Goal: Communication & Community: Participate in discussion

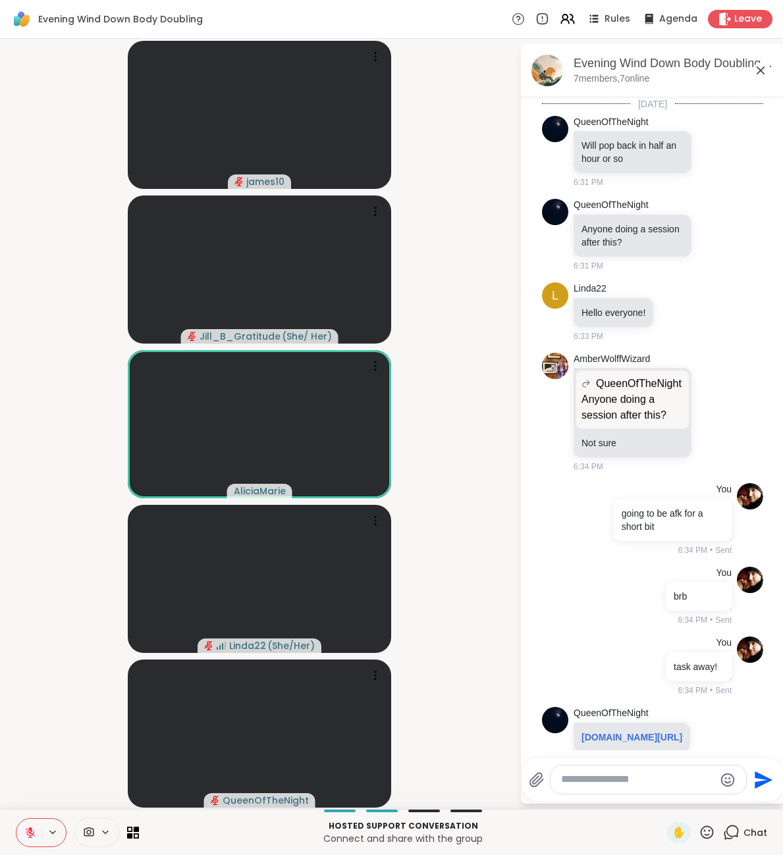
scroll to position [48, 0]
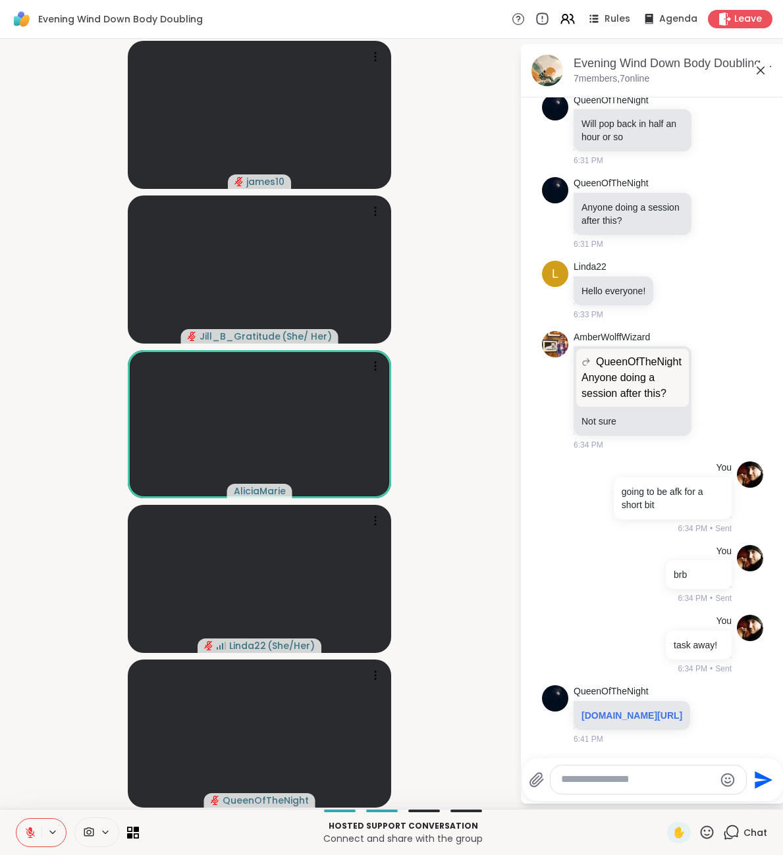
click at [541, 17] on icon at bounding box center [542, 19] width 14 height 14
click at [665, 784] on textarea "Type your message" at bounding box center [637, 780] width 153 height 14
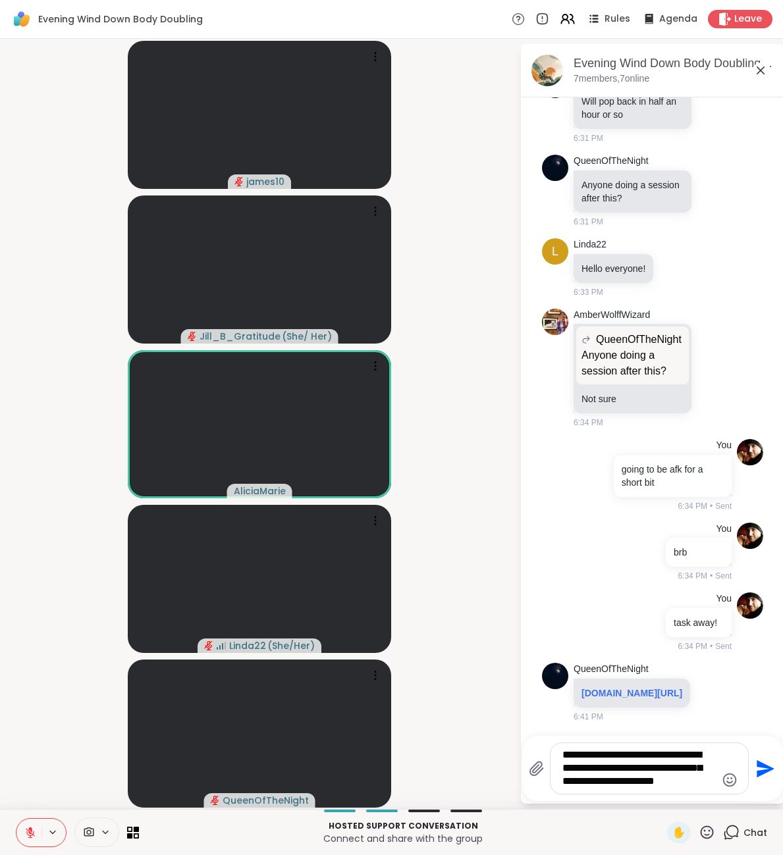
type textarea "**********"
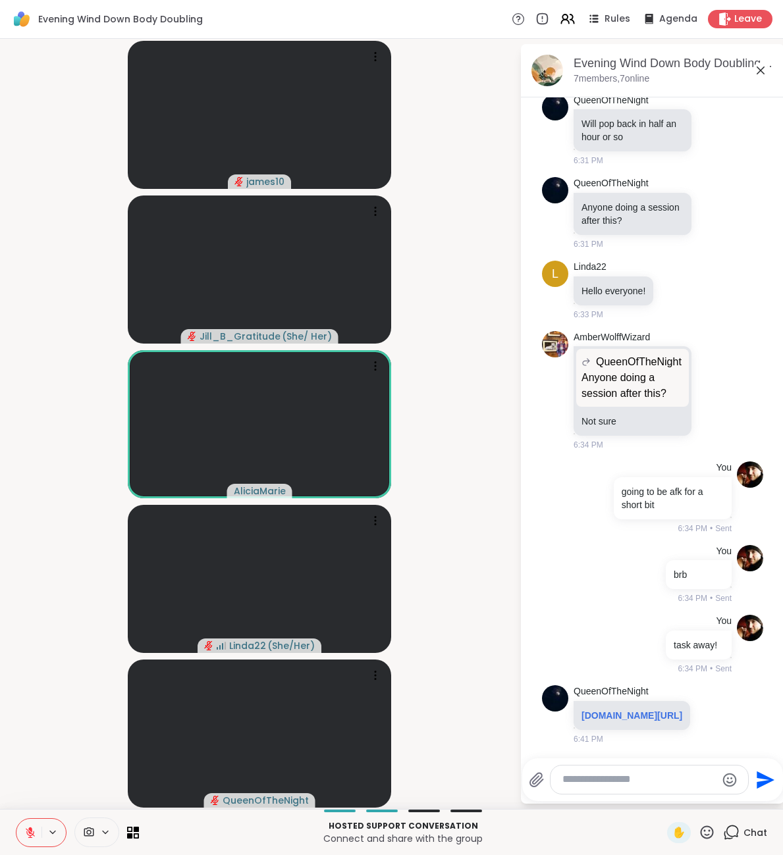
click at [758, 73] on icon at bounding box center [761, 70] width 8 height 8
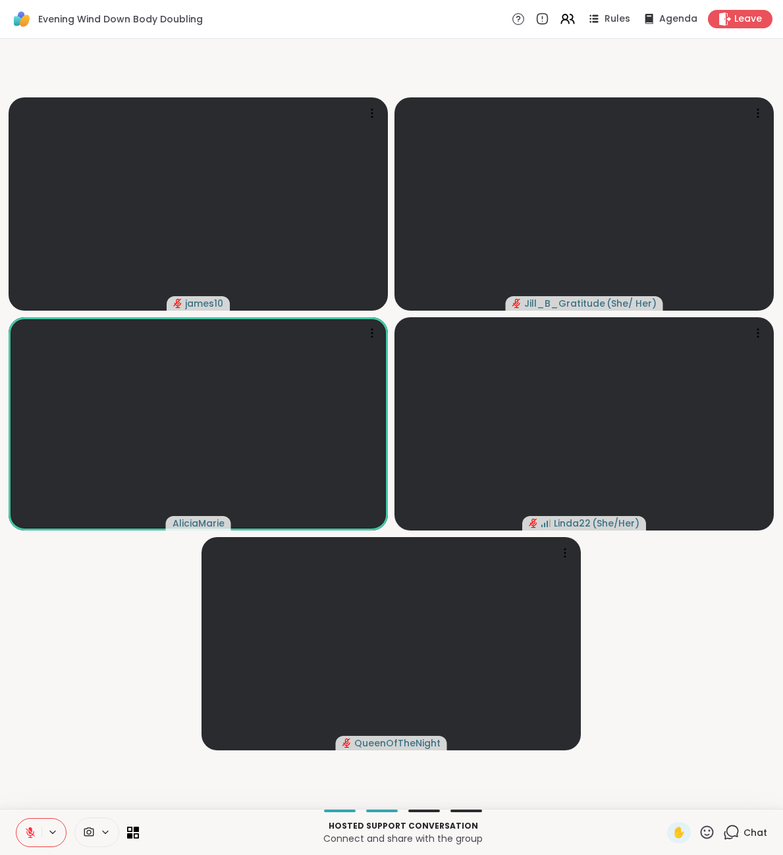
click at [735, 834] on icon at bounding box center [731, 832] width 16 height 16
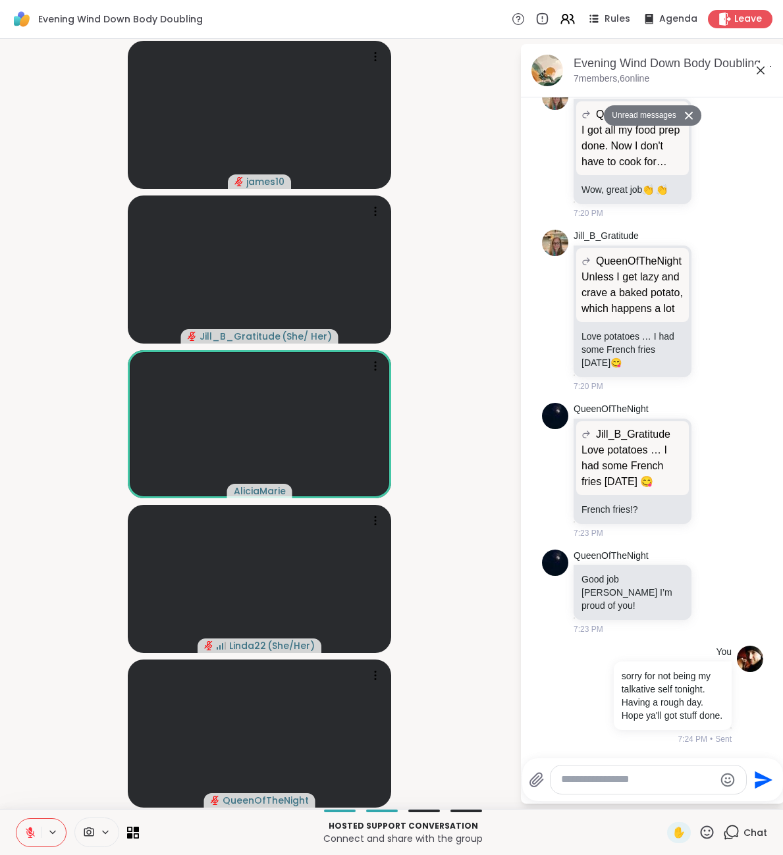
scroll to position [1437, 0]
click at [759, 70] on icon at bounding box center [761, 71] width 16 height 16
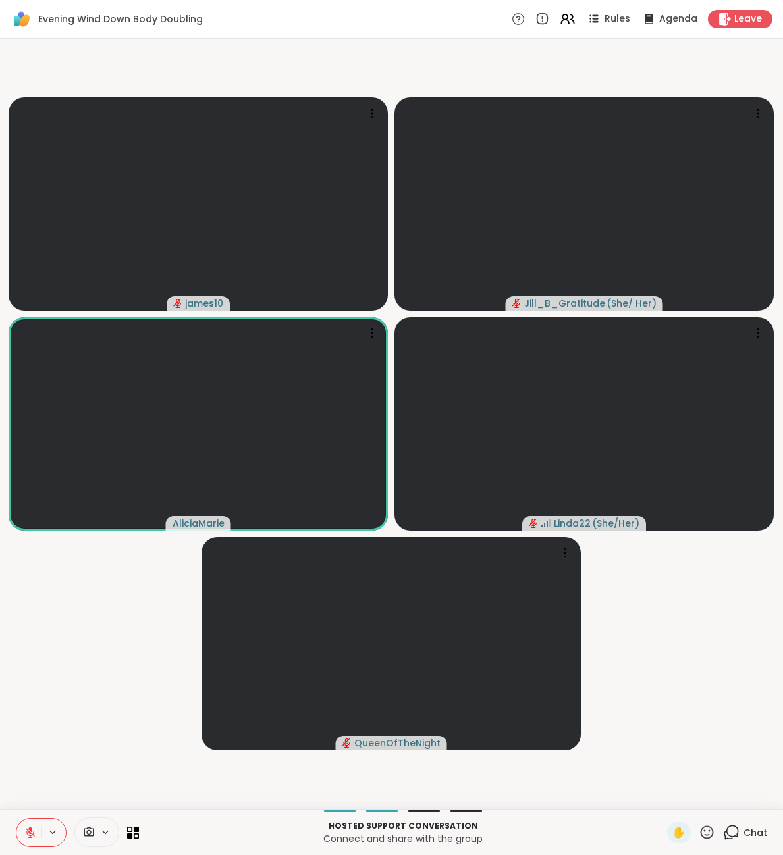
click at [733, 828] on icon at bounding box center [731, 832] width 16 height 16
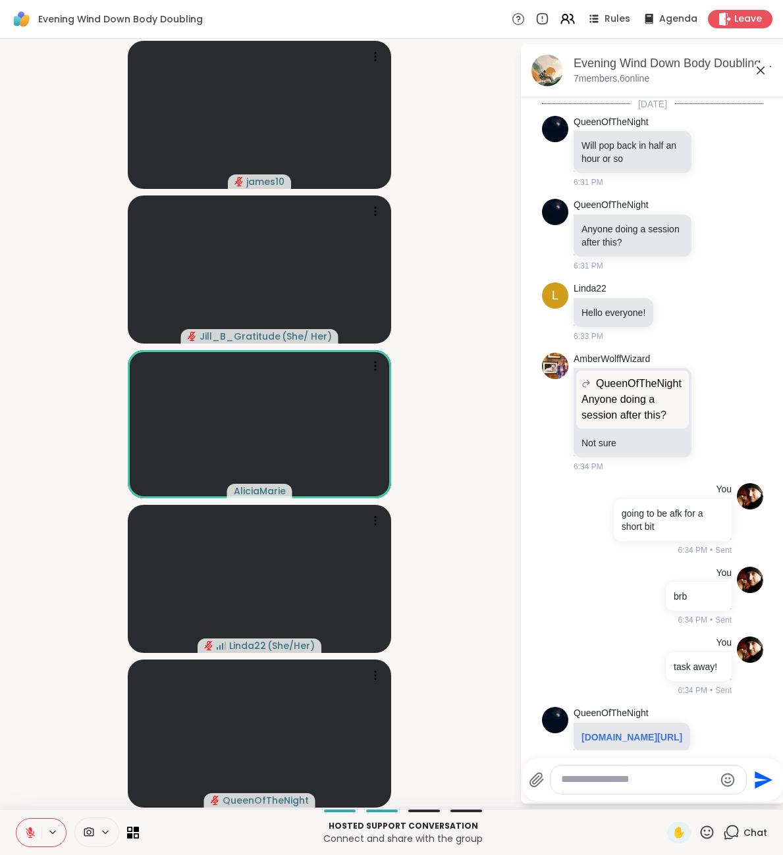
scroll to position [1799, 0]
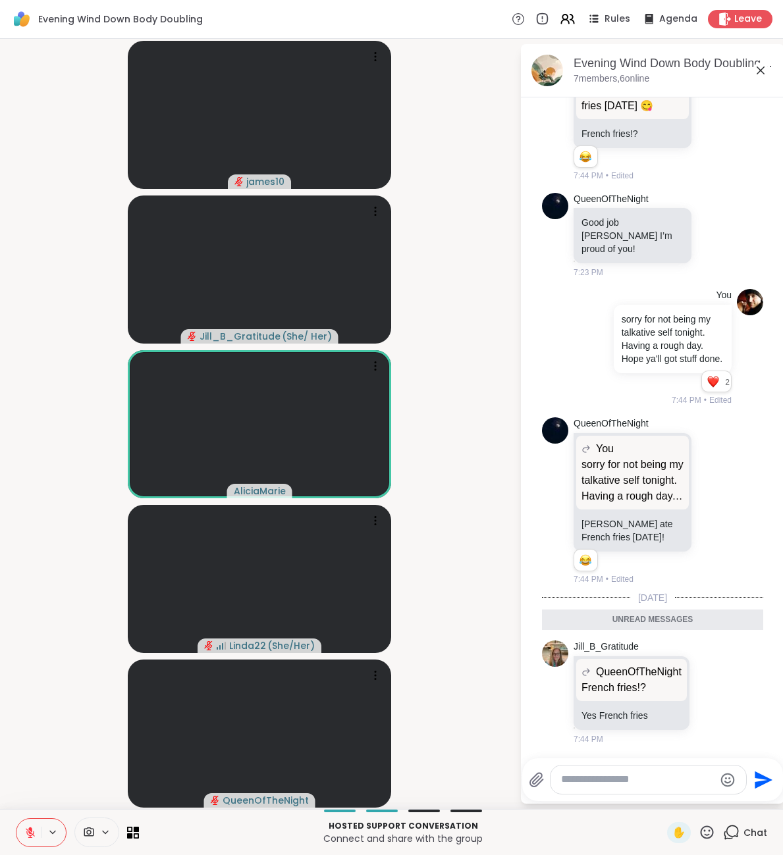
click at [656, 776] on textarea "Type your message" at bounding box center [637, 780] width 153 height 14
type textarea "**********"
click at [756, 76] on icon at bounding box center [761, 71] width 16 height 16
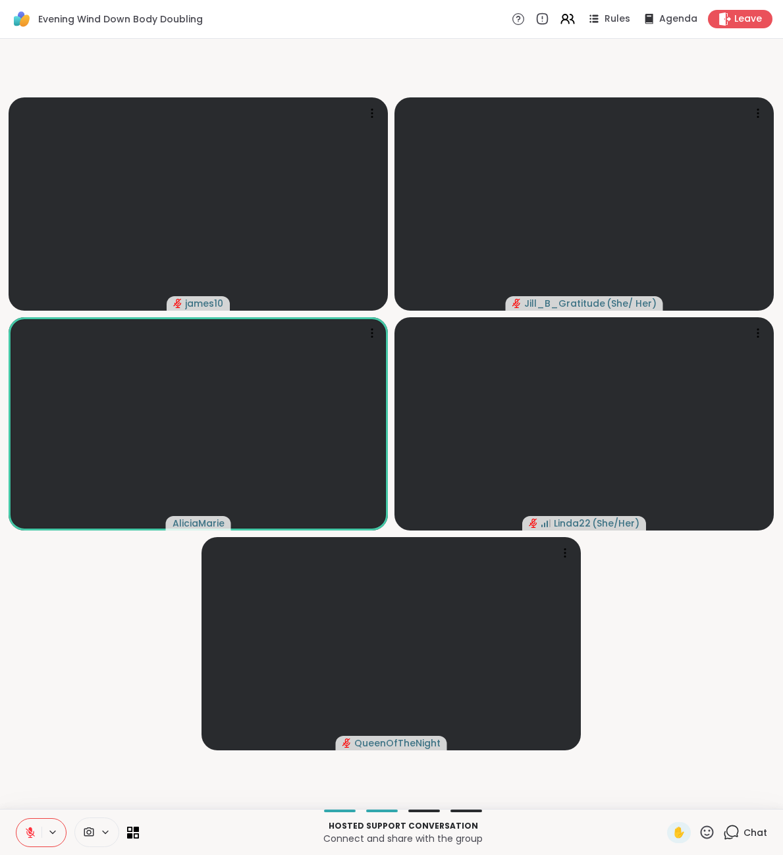
click at [730, 830] on icon at bounding box center [731, 832] width 16 height 16
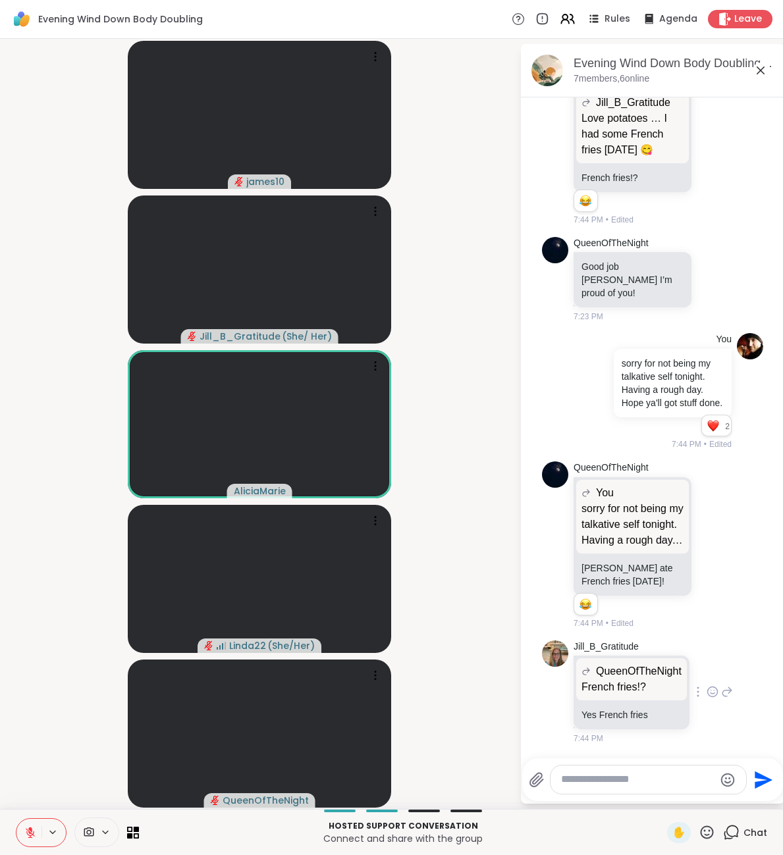
scroll to position [1825, 0]
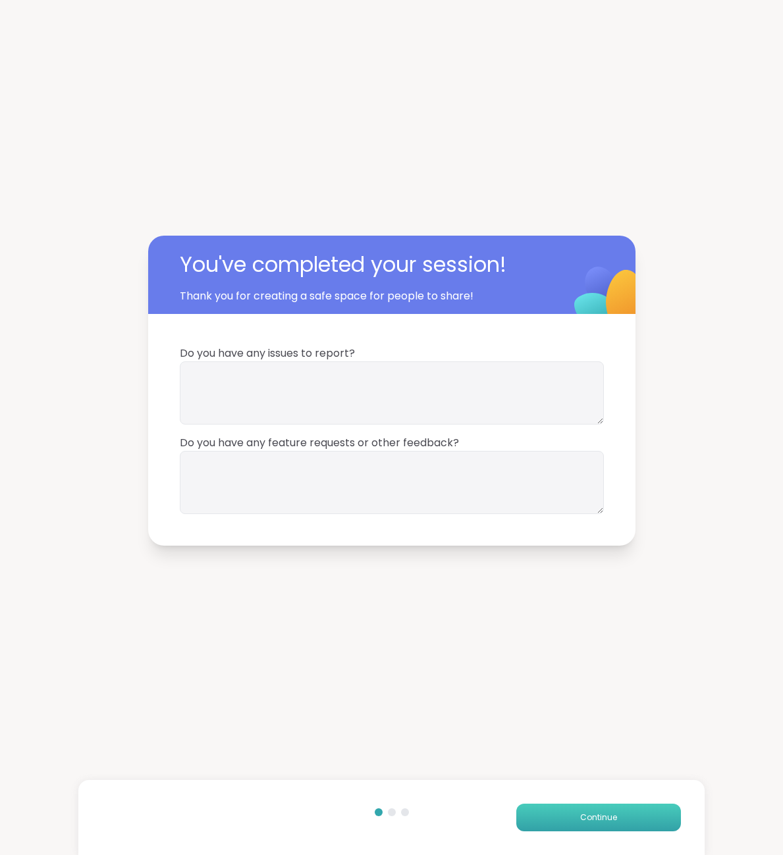
click at [604, 821] on span "Continue" at bounding box center [598, 818] width 37 height 12
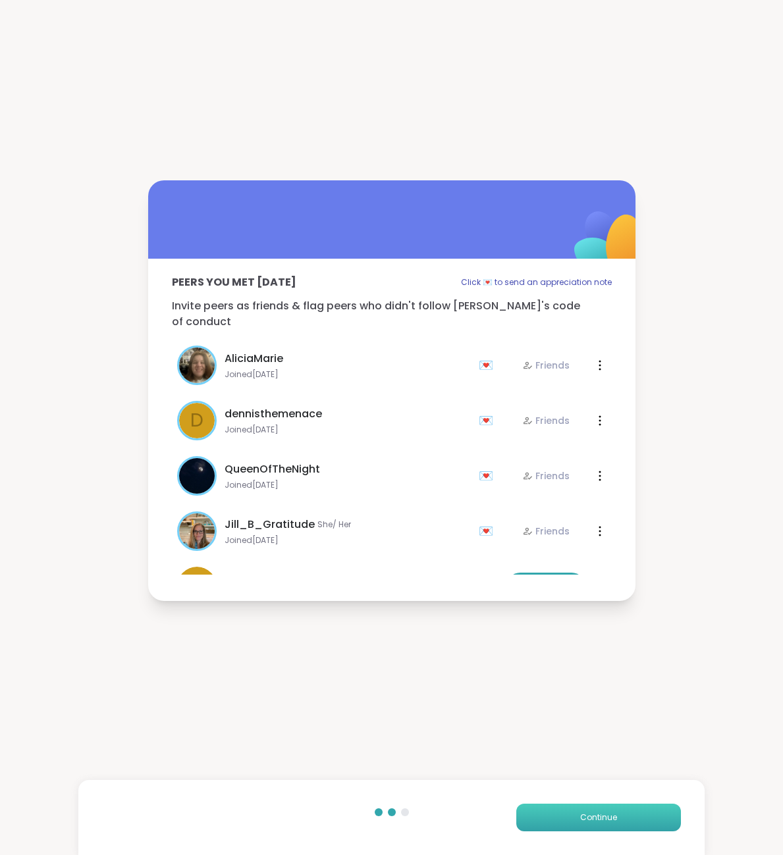
click at [604, 821] on span "Continue" at bounding box center [598, 818] width 37 height 12
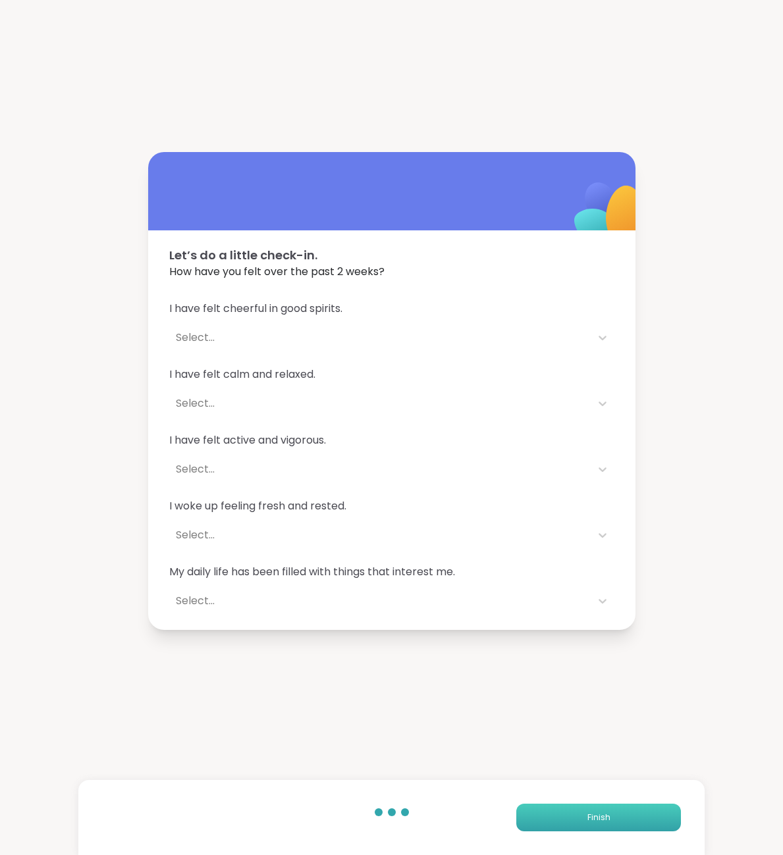
click at [604, 821] on span "Finish" at bounding box center [598, 818] width 23 height 12
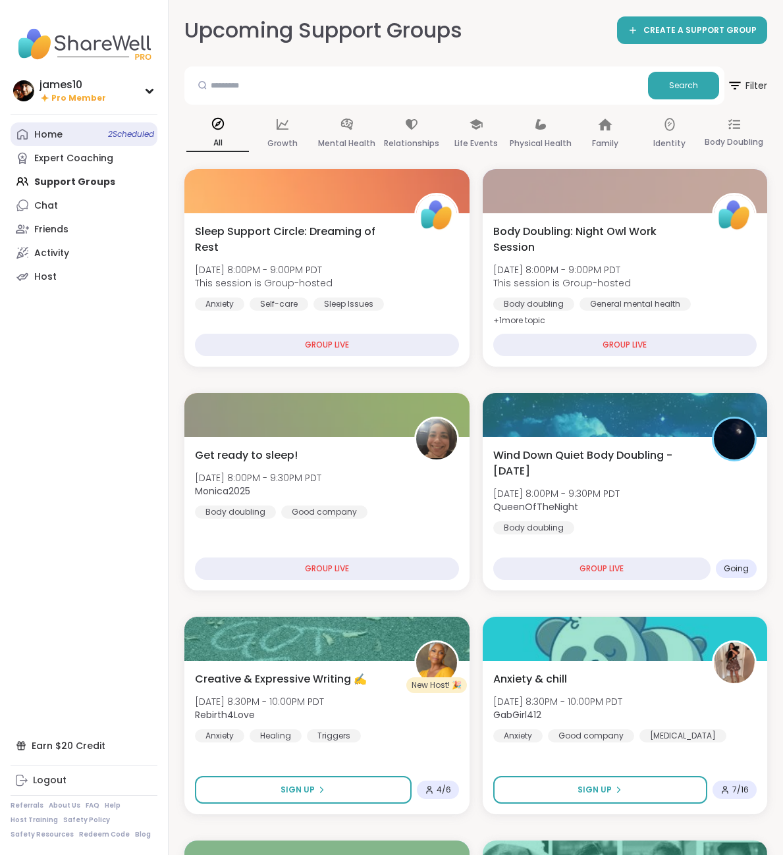
click at [82, 133] on link "Home 2 Scheduled" at bounding box center [84, 134] width 147 height 24
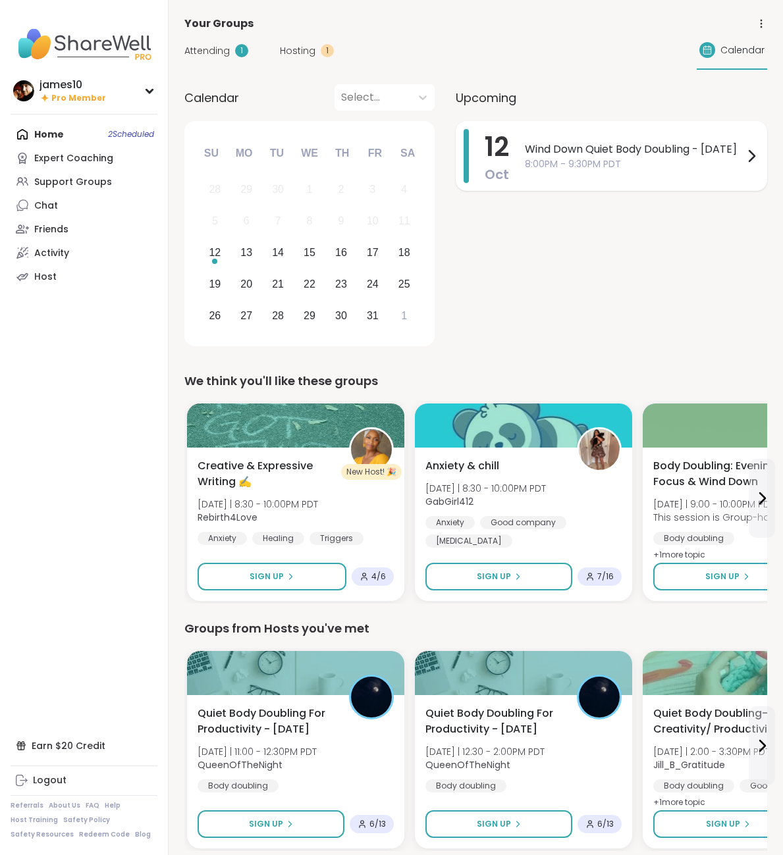
click at [623, 157] on span "Wind Down Quiet Body Doubling - [DATE]" at bounding box center [634, 150] width 219 height 16
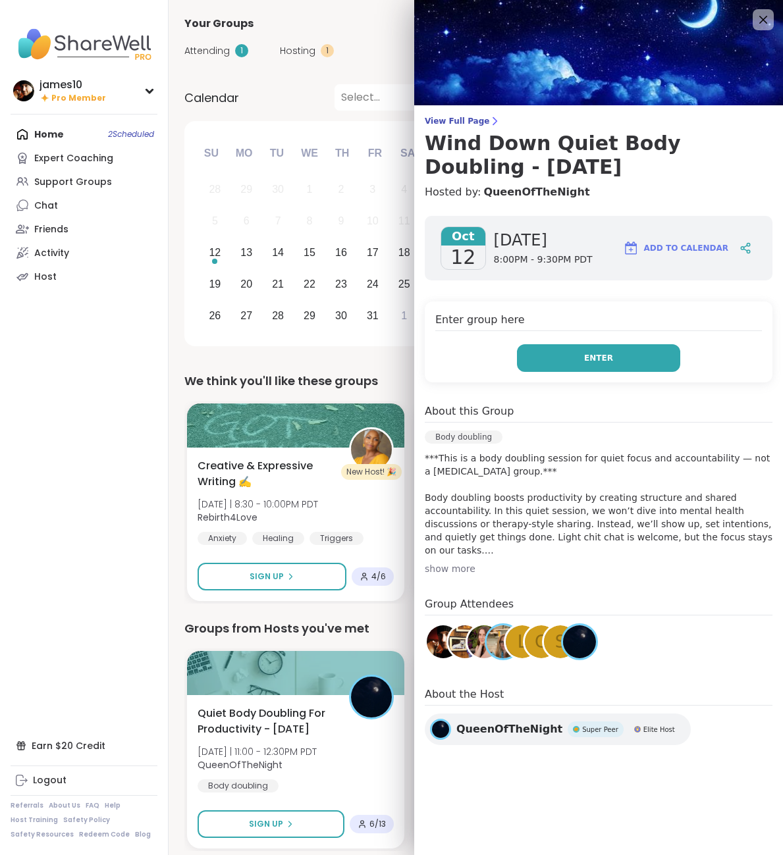
click at [631, 362] on button "Enter" at bounding box center [598, 358] width 163 height 28
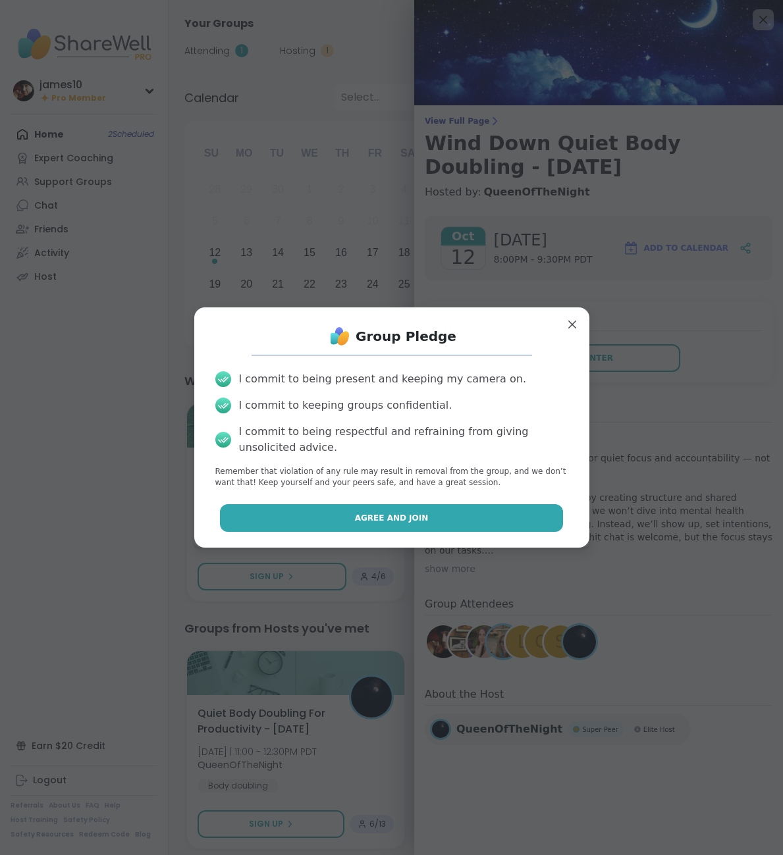
click at [405, 529] on button "Agree and Join" at bounding box center [391, 518] width 343 height 28
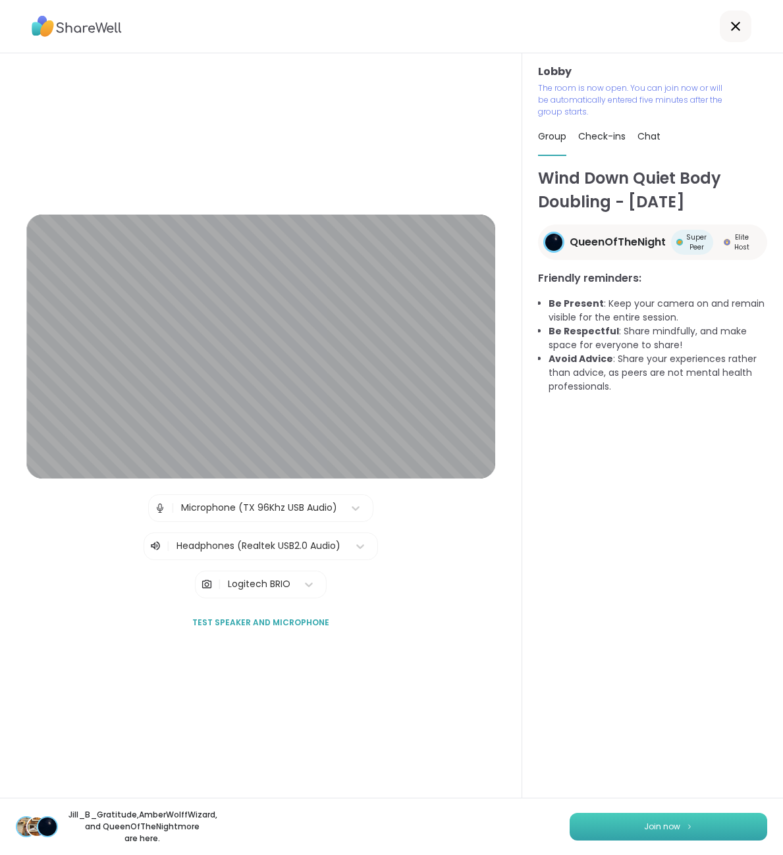
click at [660, 818] on button "Join now" at bounding box center [669, 827] width 198 height 28
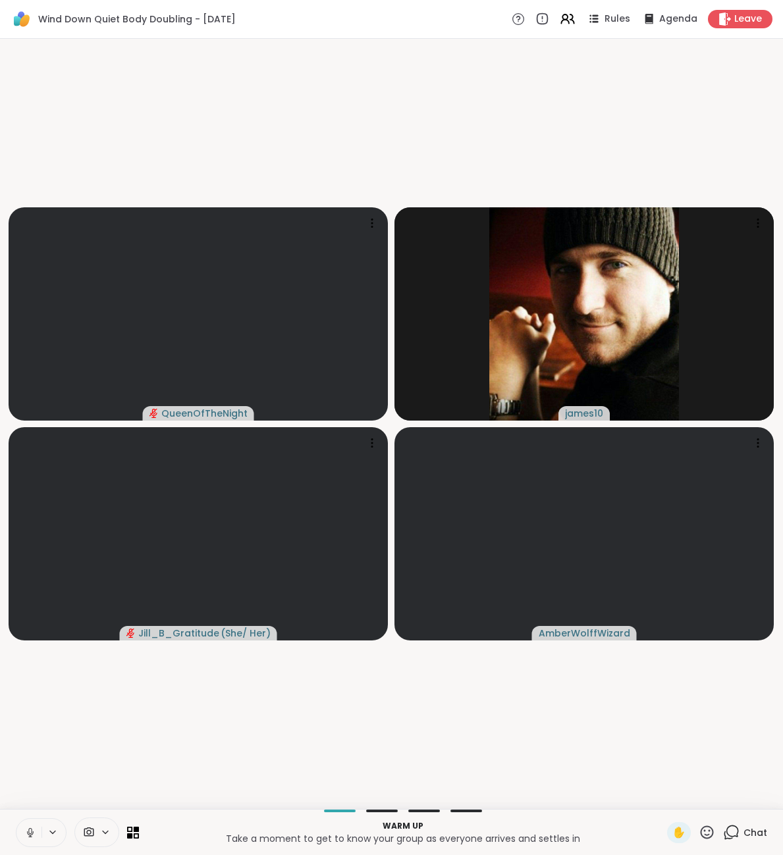
click at [22, 841] on button at bounding box center [28, 833] width 25 height 28
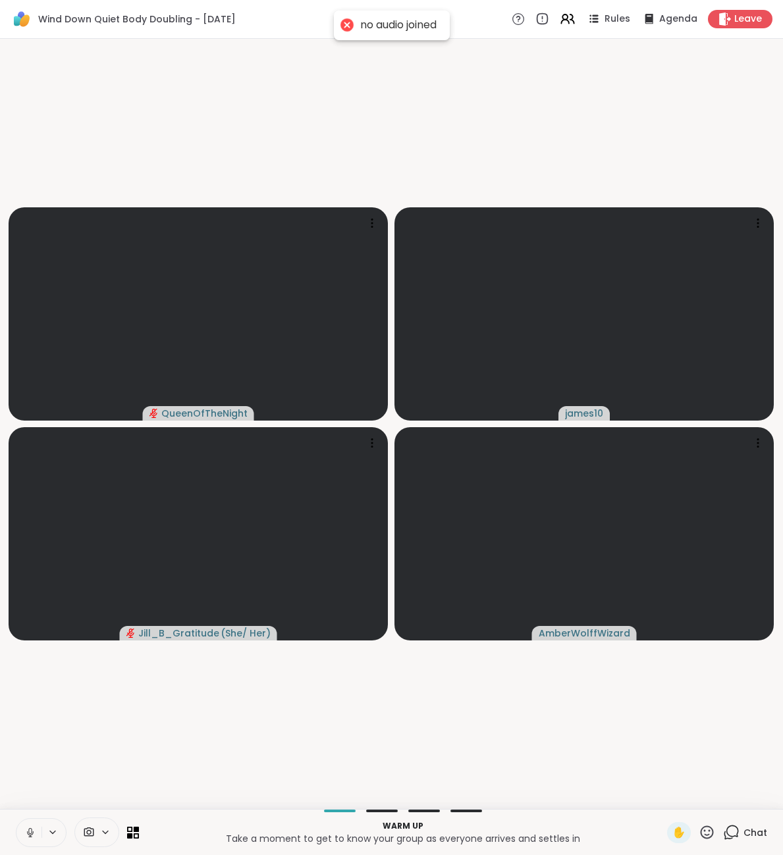
click at [28, 839] on button at bounding box center [28, 833] width 25 height 28
click at [754, 831] on span "Chat" at bounding box center [755, 832] width 24 height 13
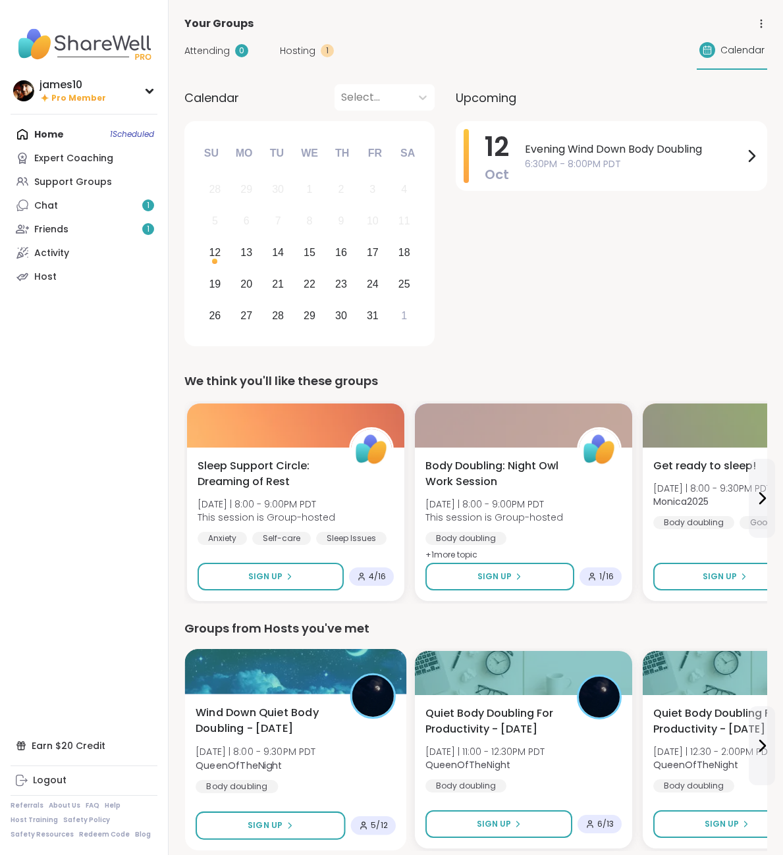
click at [284, 758] on span "Sun 10/12 | 8:00 - 9:30PM PDT" at bounding box center [256, 751] width 120 height 13
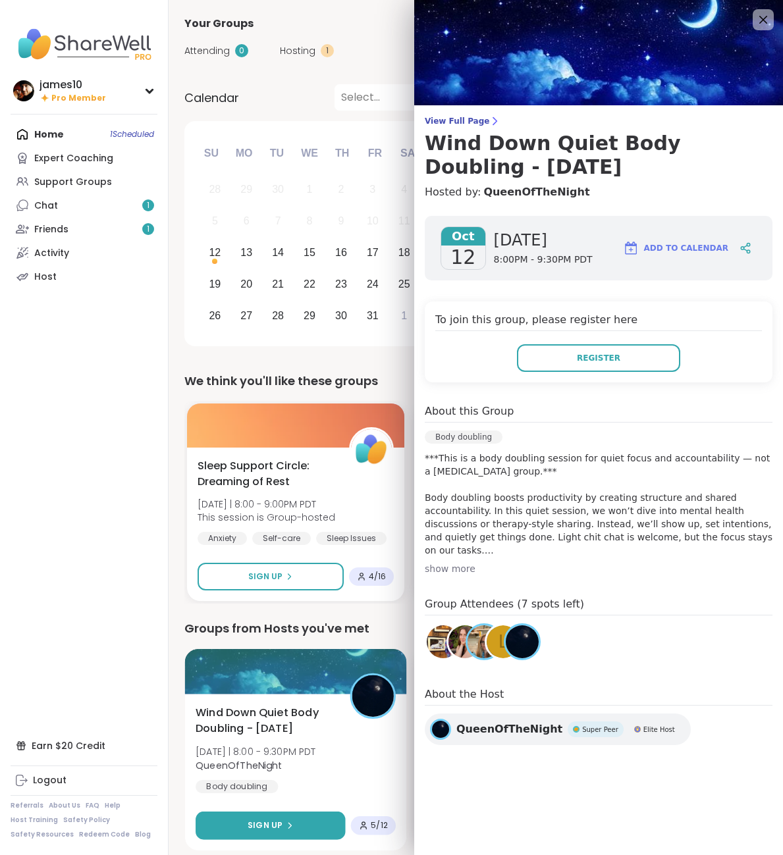
click at [276, 826] on span "Sign Up" at bounding box center [265, 826] width 35 height 12
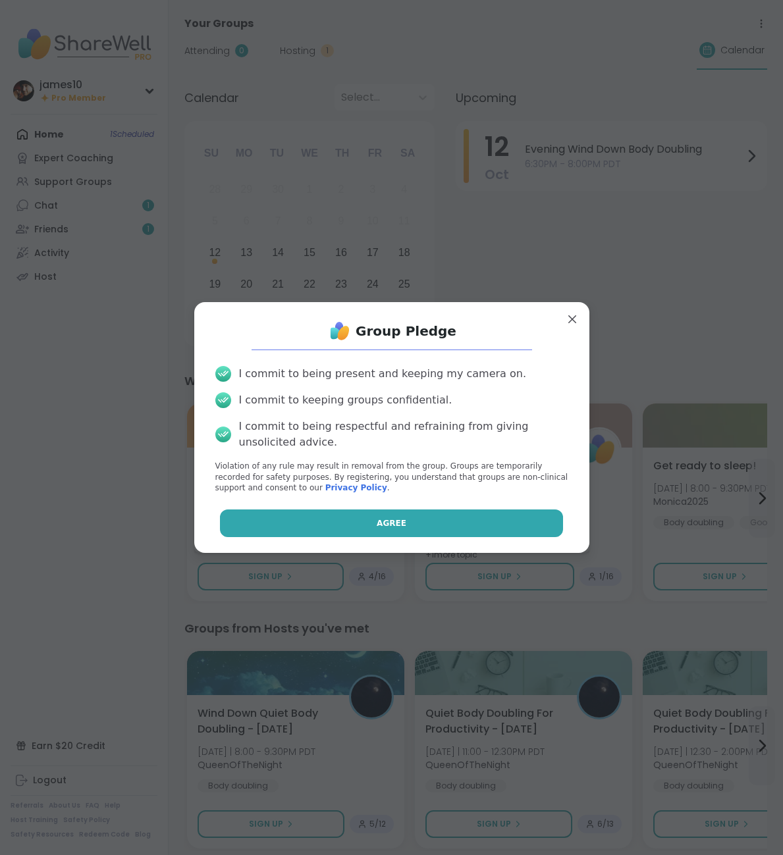
click at [483, 533] on button "Agree" at bounding box center [391, 524] width 343 height 28
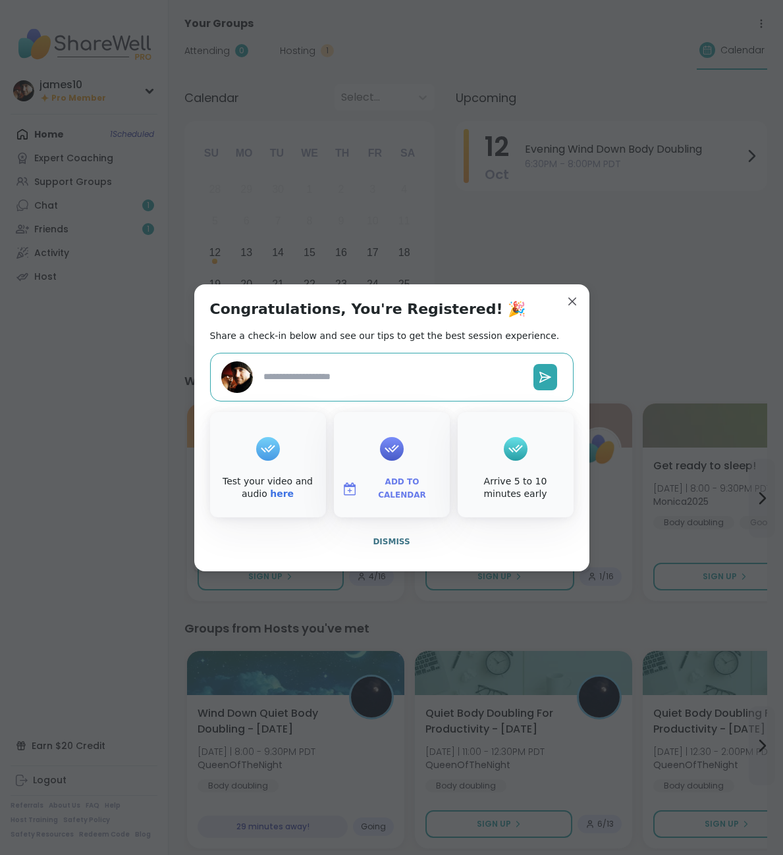
type textarea "*"
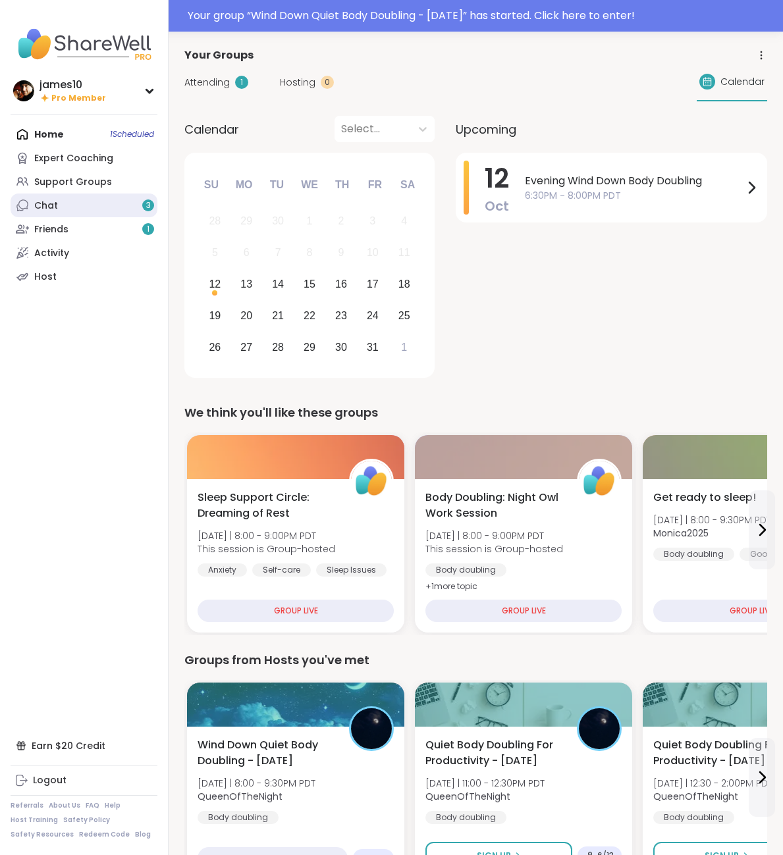
click at [95, 206] on link "Chat 3" at bounding box center [84, 206] width 147 height 24
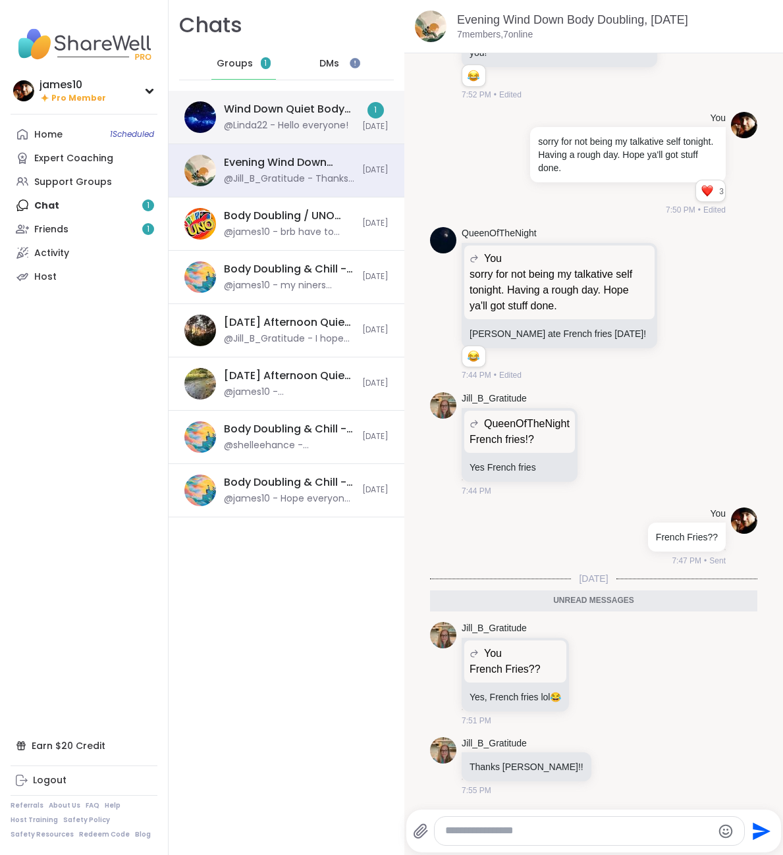
click at [288, 136] on div "Wind Down Quiet Body Doubling - Sunday, Oct 12 @Linda22 - Hello everyone! 1 Tod…" at bounding box center [287, 117] width 236 height 53
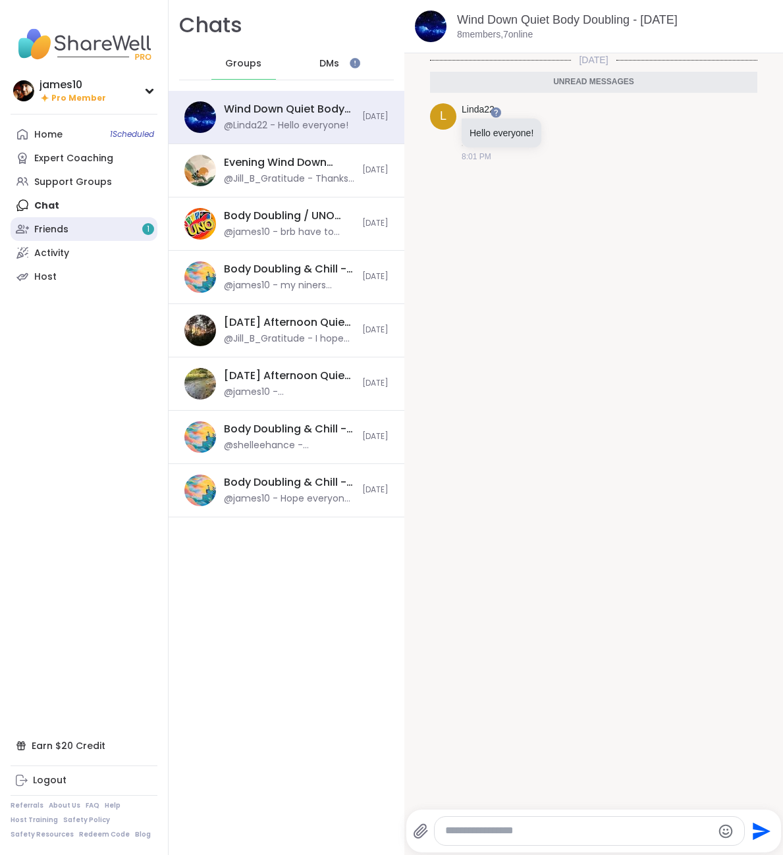
click at [51, 227] on div "Friends 1" at bounding box center [51, 229] width 34 height 13
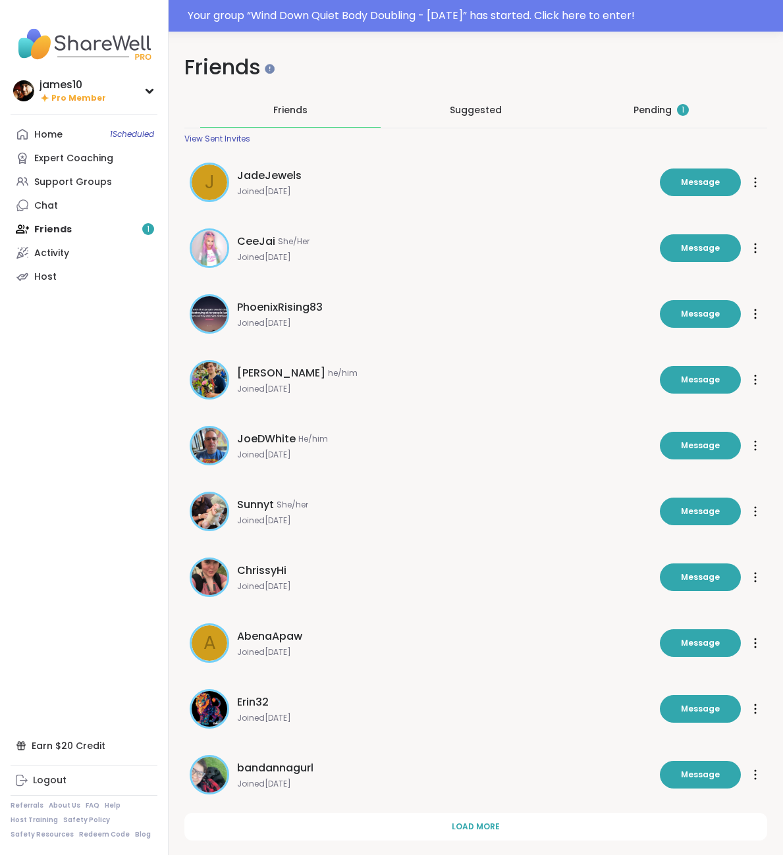
click at [664, 103] on div "Pending 1" at bounding box center [661, 110] width 180 height 34
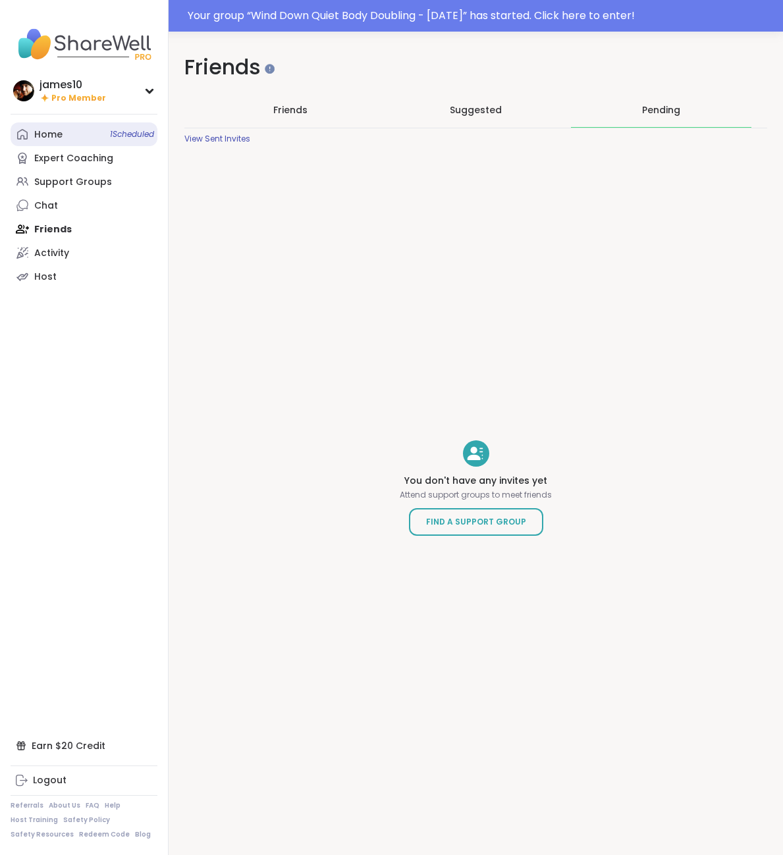
click at [47, 124] on link "Home 1 Scheduled" at bounding box center [84, 134] width 147 height 24
